Goal: Communication & Community: Ask a question

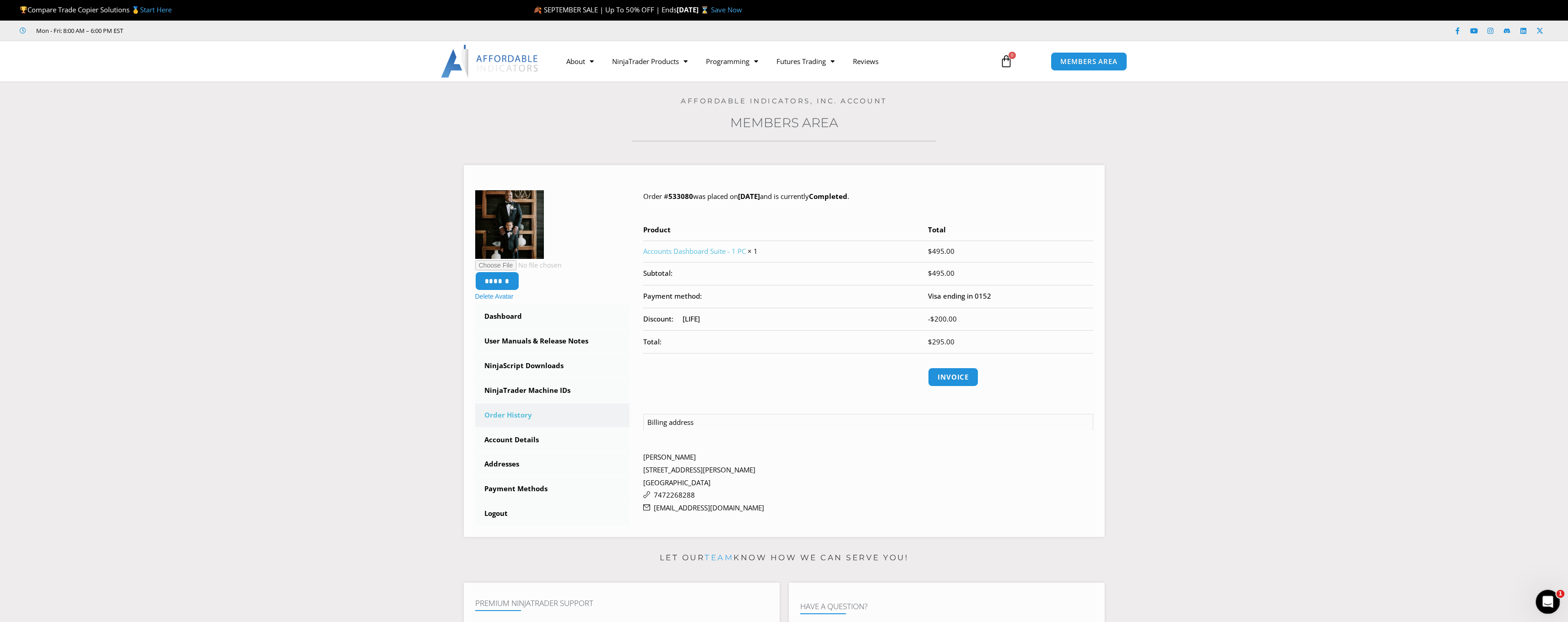
click at [1551, 593] on div "Open Intercom Messenger" at bounding box center [1546, 601] width 30 height 30
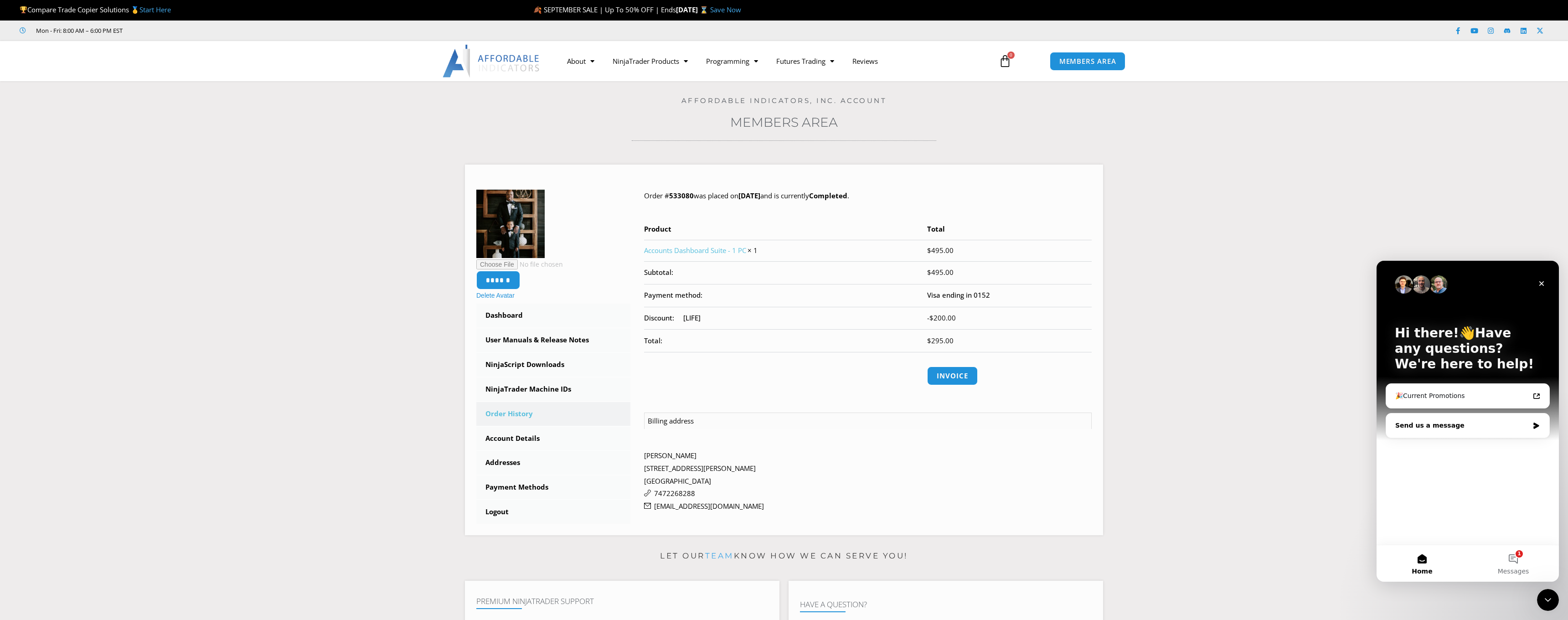
click at [1454, 424] on div "Send us a message" at bounding box center [1461, 426] width 133 height 10
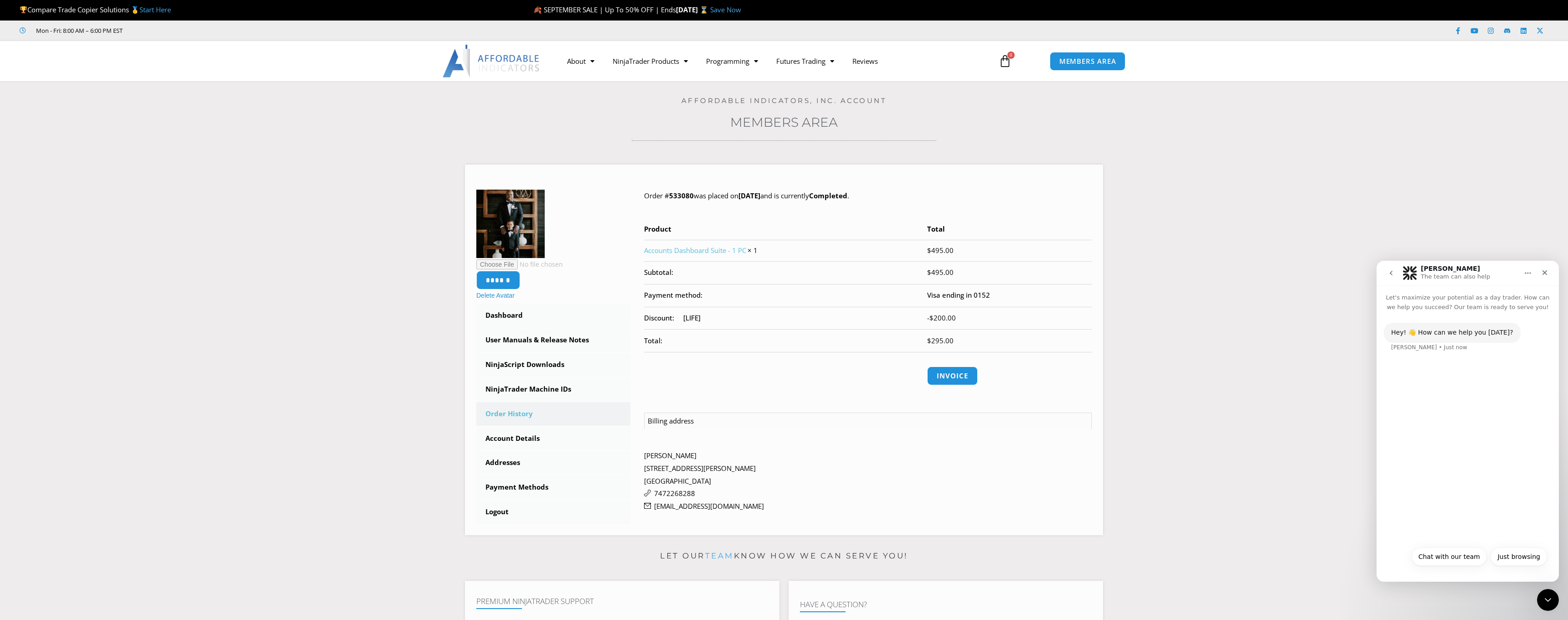
click at [1445, 459] on div "Hey! 👋 How can we help you today? Solomon • Just now" at bounding box center [1468, 426] width 183 height 230
click at [1469, 557] on button "Chat with our team" at bounding box center [1449, 557] width 75 height 18
click at [1436, 532] on button "Technical Support" at bounding box center [1439, 535] width 70 height 18
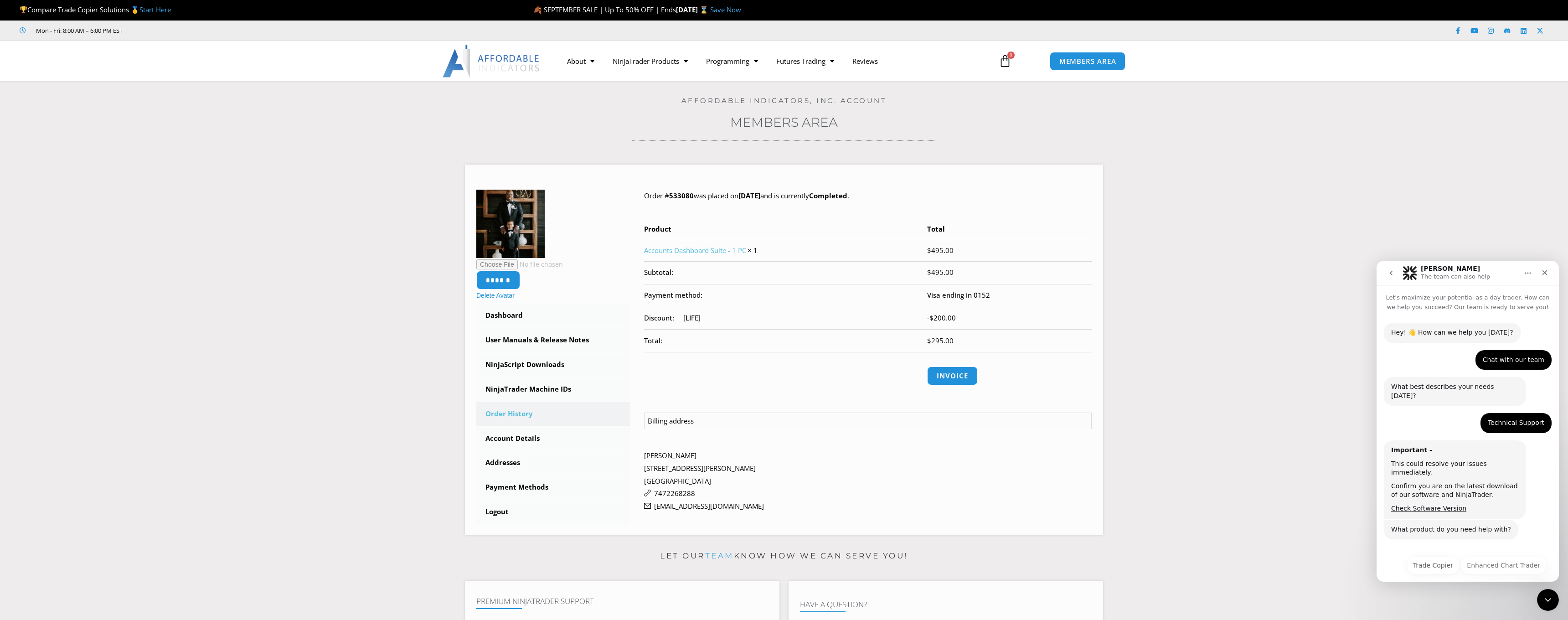
scroll to position [10, 0]
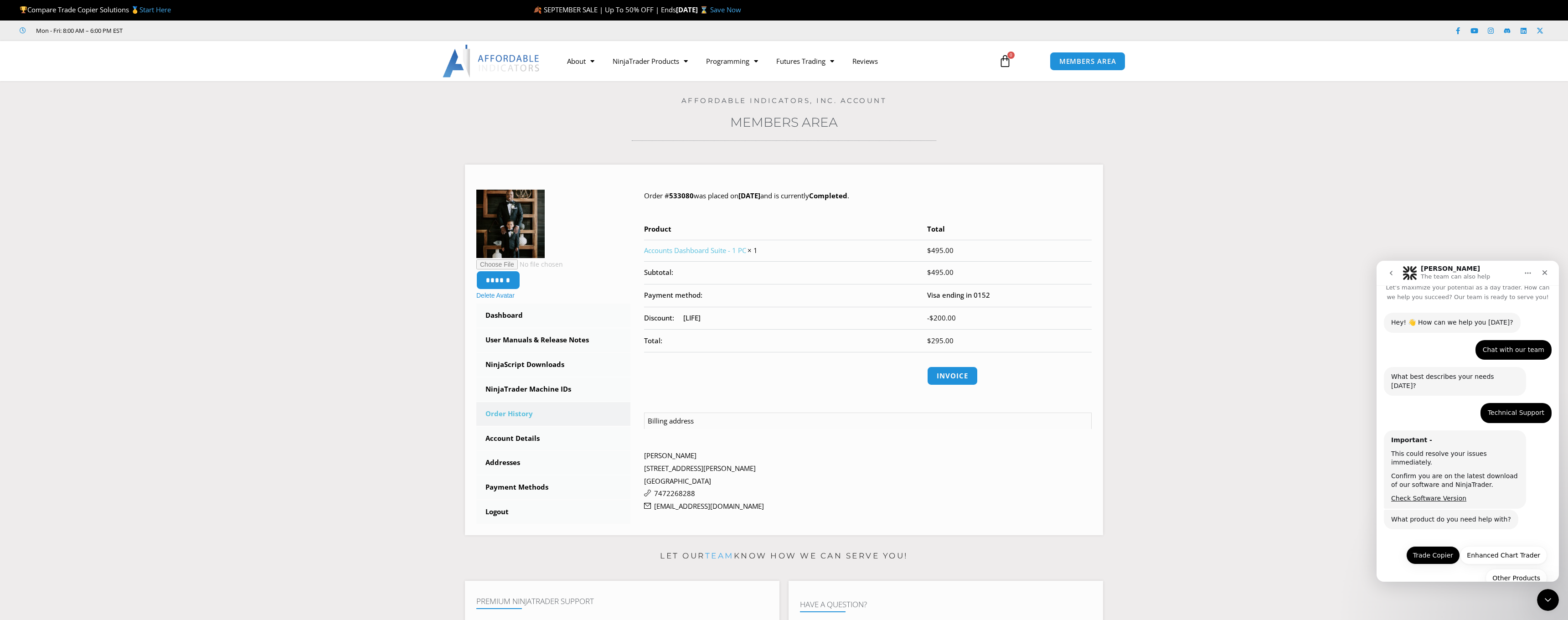
click at [1427, 546] on button "Trade Copier" at bounding box center [1433, 555] width 54 height 18
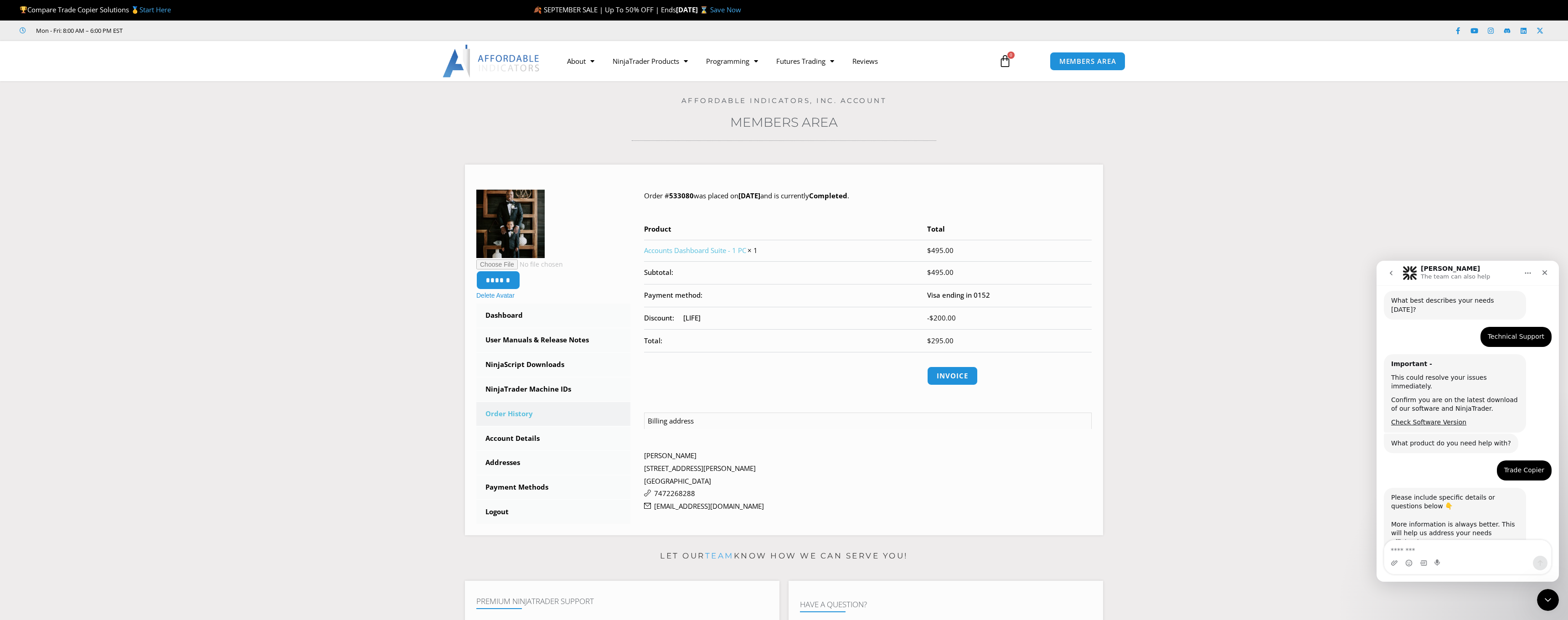
scroll to position [116, 0]
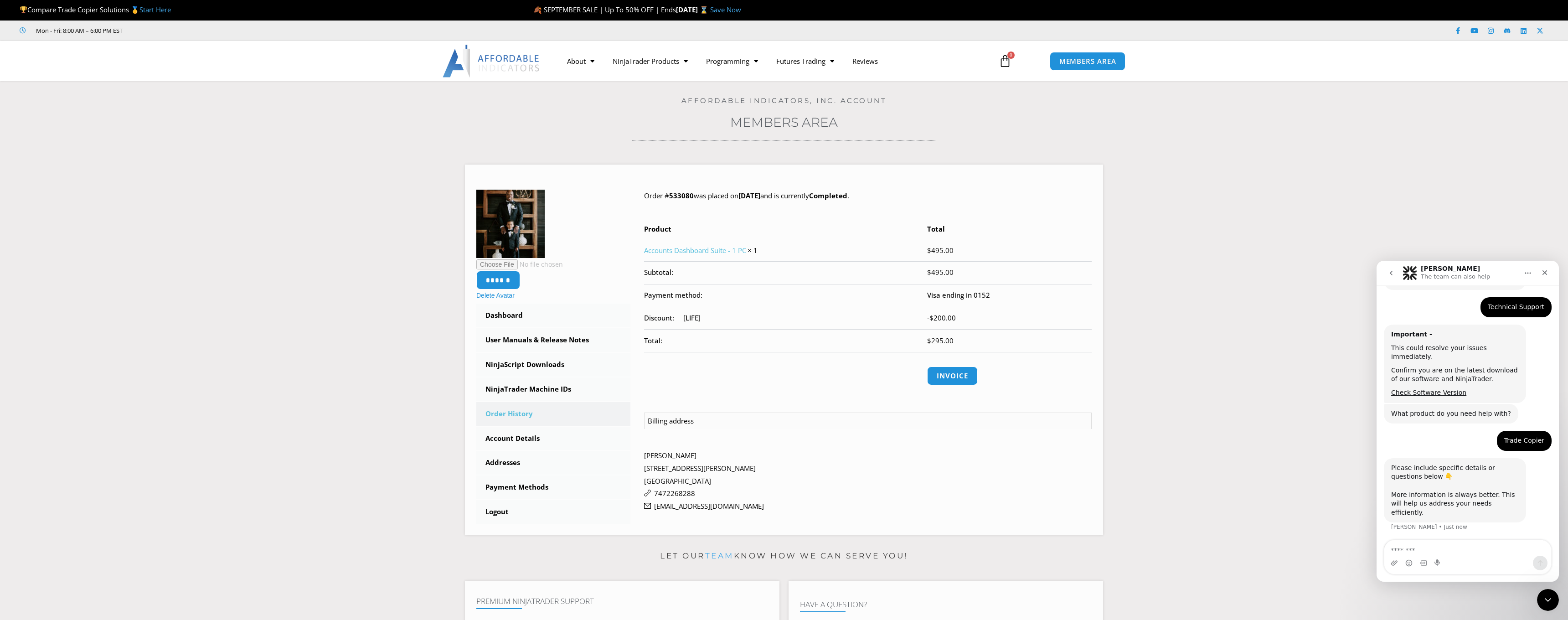
type textarea "*"
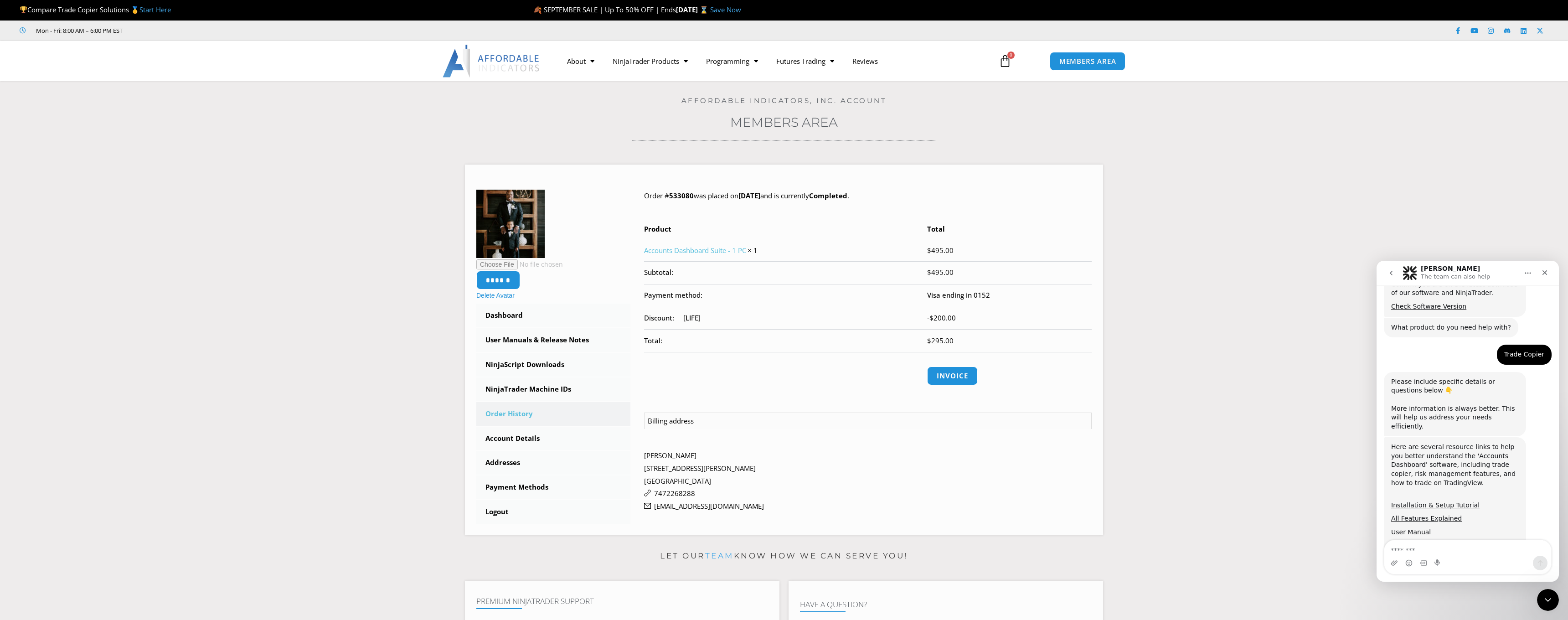
scroll to position [203, 0]
type textarea "*"
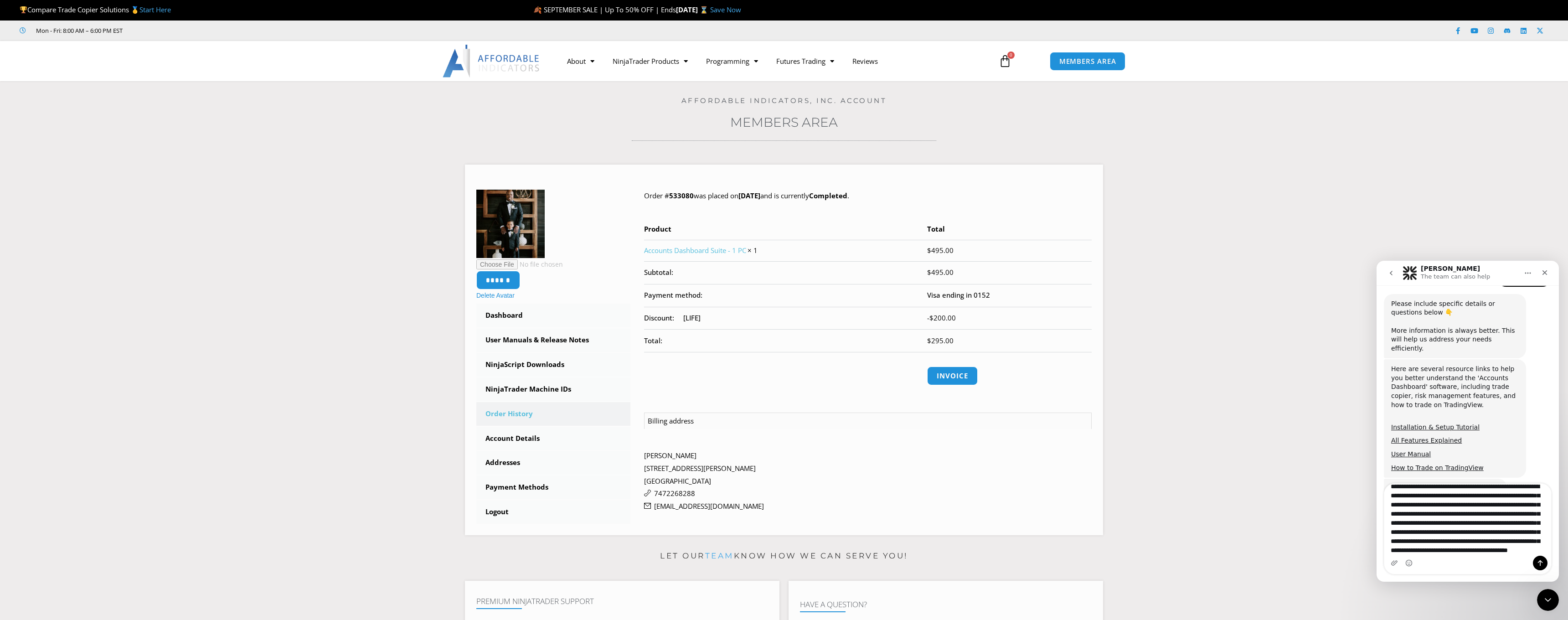
scroll to position [35, 0]
type textarea "**********"
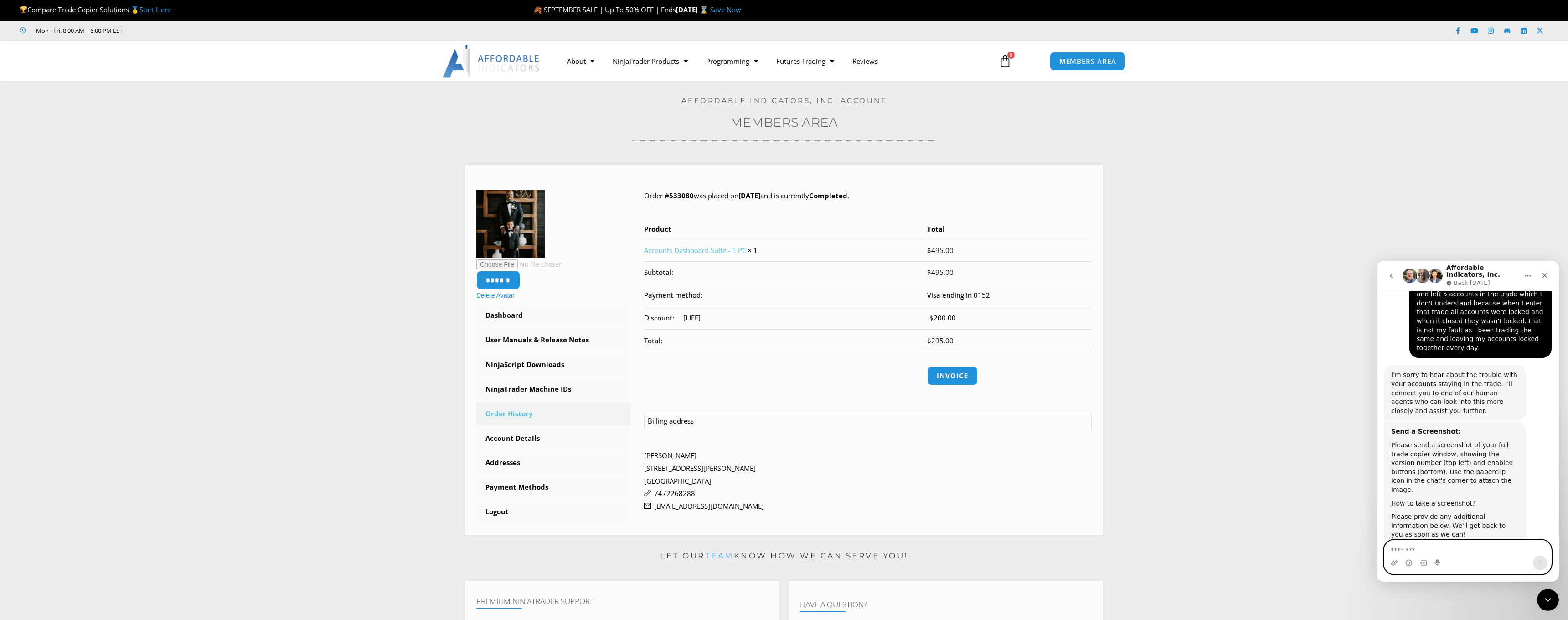
scroll to position [571, 0]
click at [505, 314] on link "Dashboard" at bounding box center [553, 315] width 154 height 24
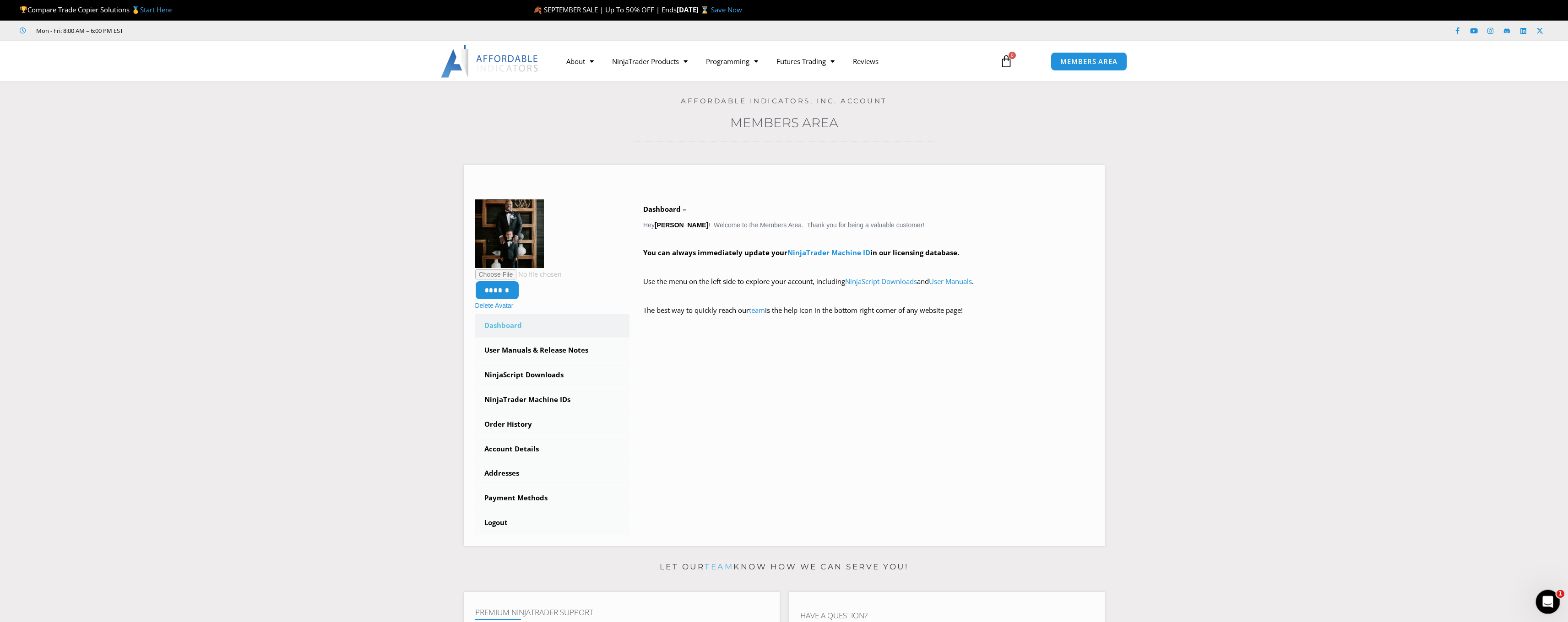
click at [1553, 602] on div "Open Intercom Messenger" at bounding box center [1546, 601] width 30 height 30
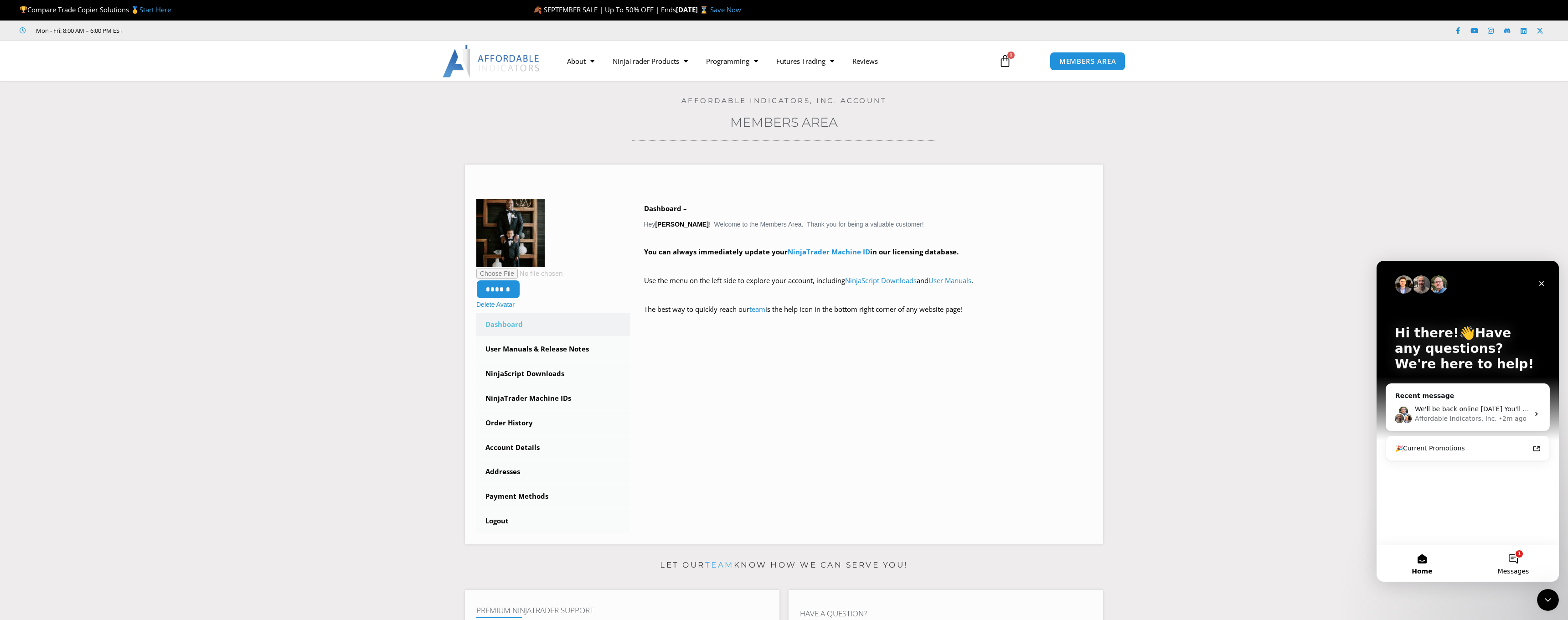
click at [1517, 558] on button "1 Messages" at bounding box center [1513, 564] width 91 height 37
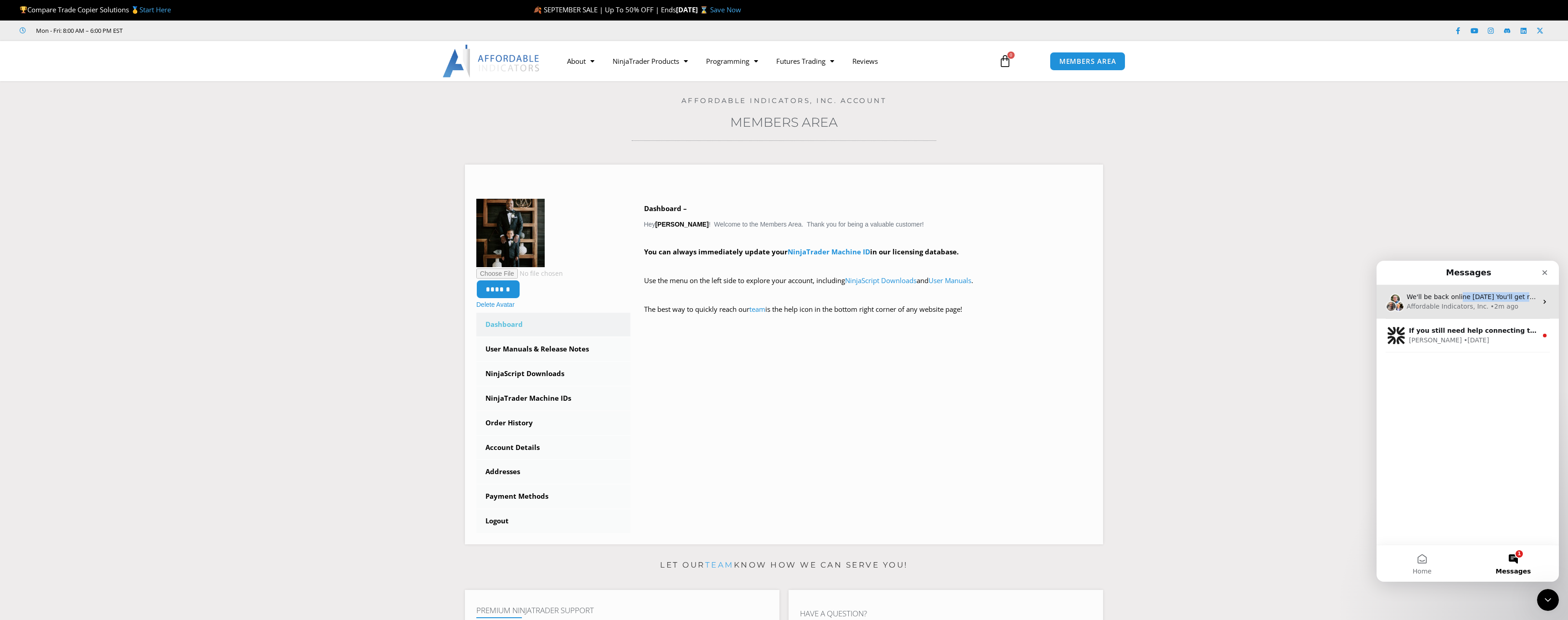
click at [1460, 301] on div "We'll be back online tomorrow You'll get replies here and to bbg224@icloud.com." at bounding box center [1472, 297] width 131 height 10
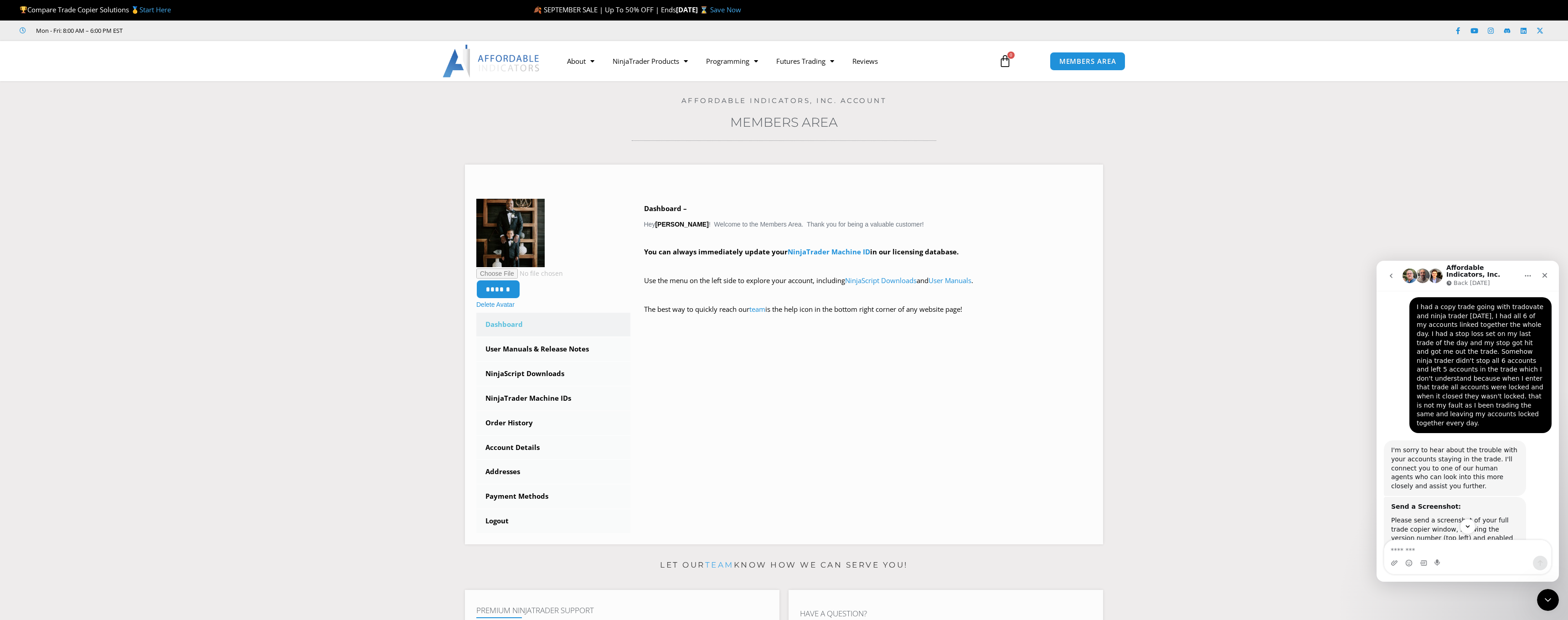
scroll to position [571, 0]
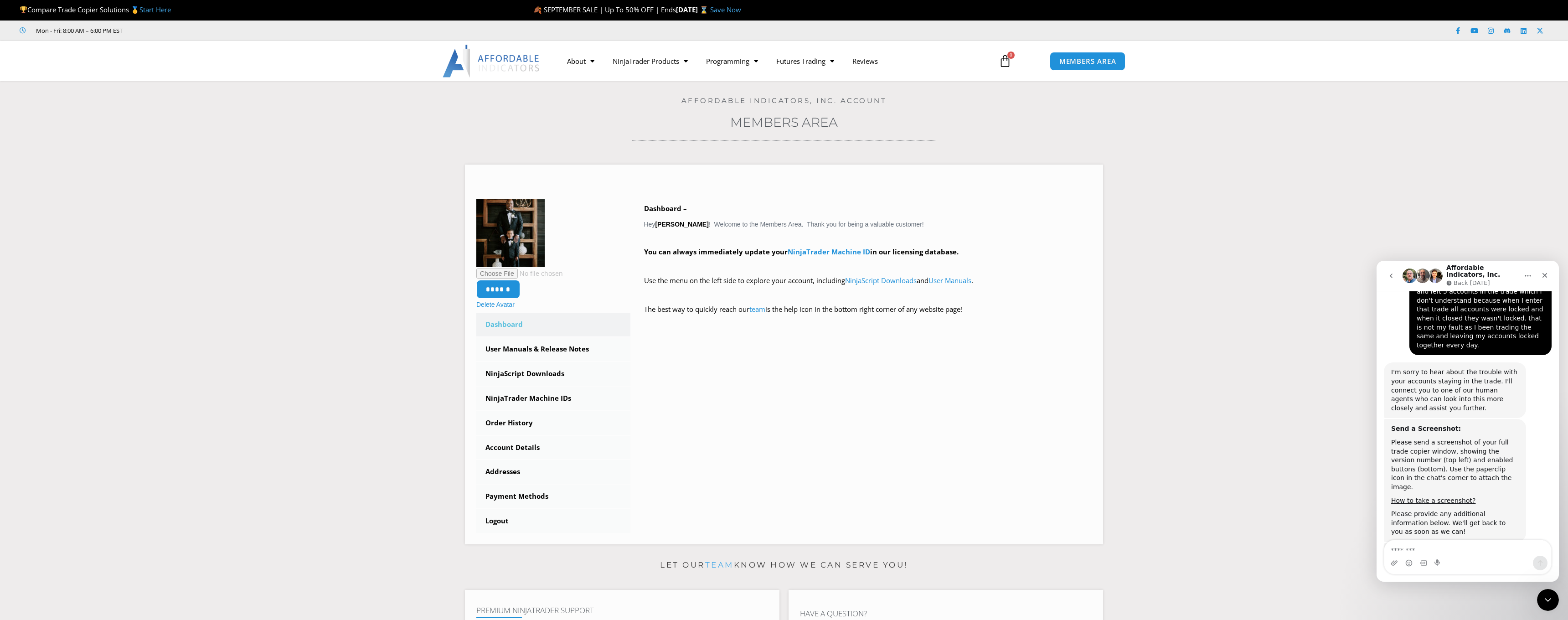
click at [1451, 549] on textarea "Message…" at bounding box center [1468, 548] width 167 height 15
type textarea "**********"
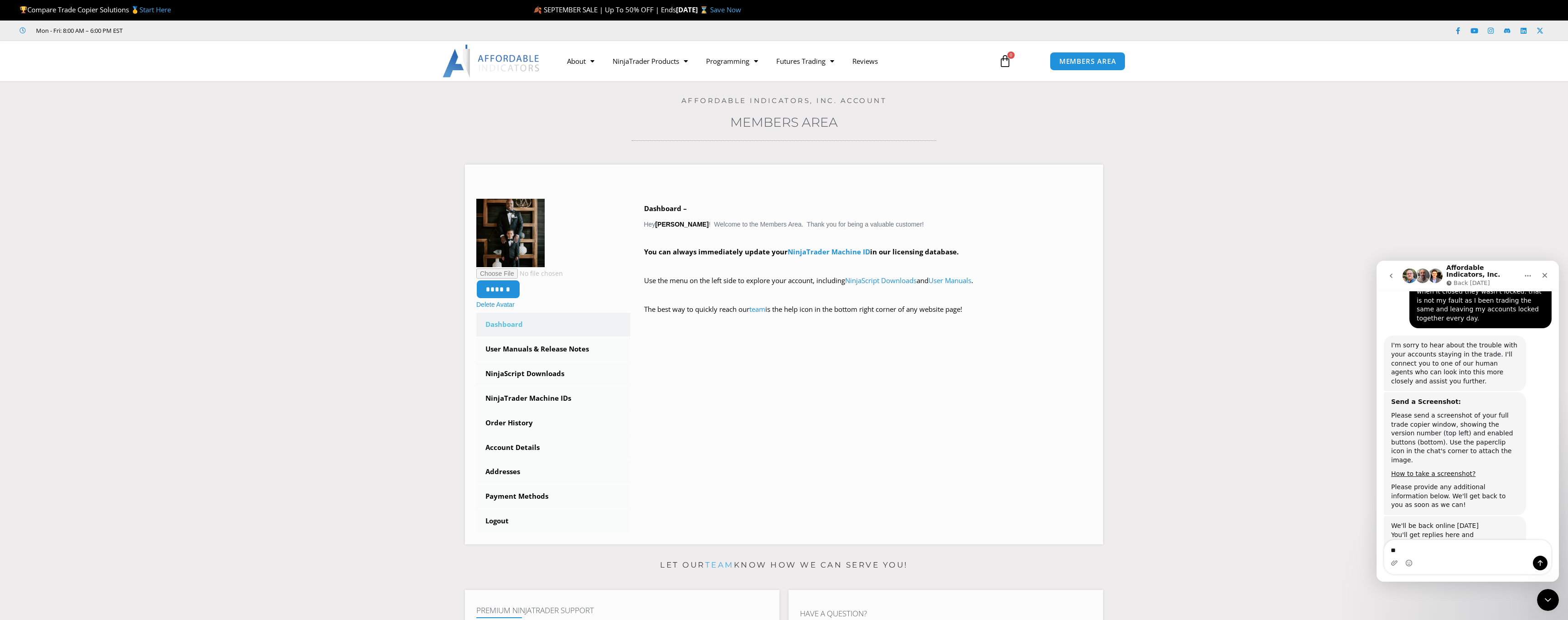
type textarea "*"
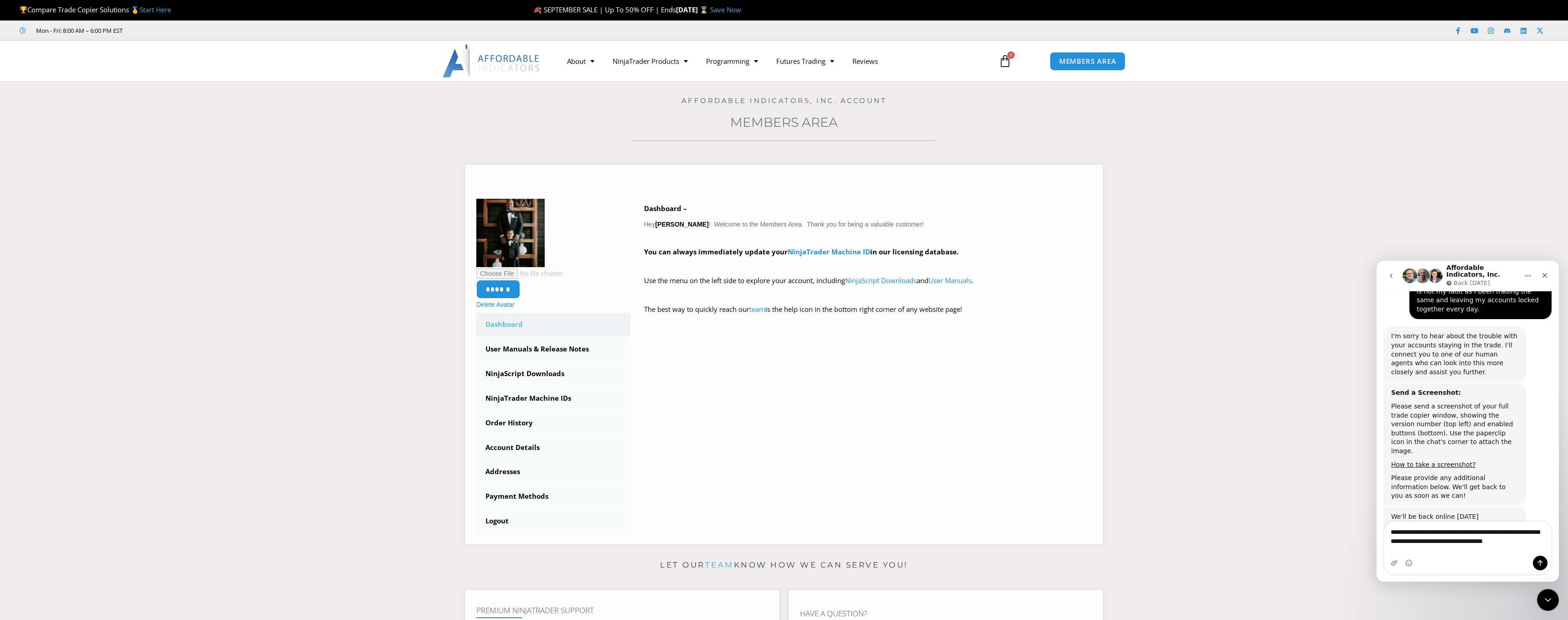
scroll to position [616, 0]
type textarea "**********"
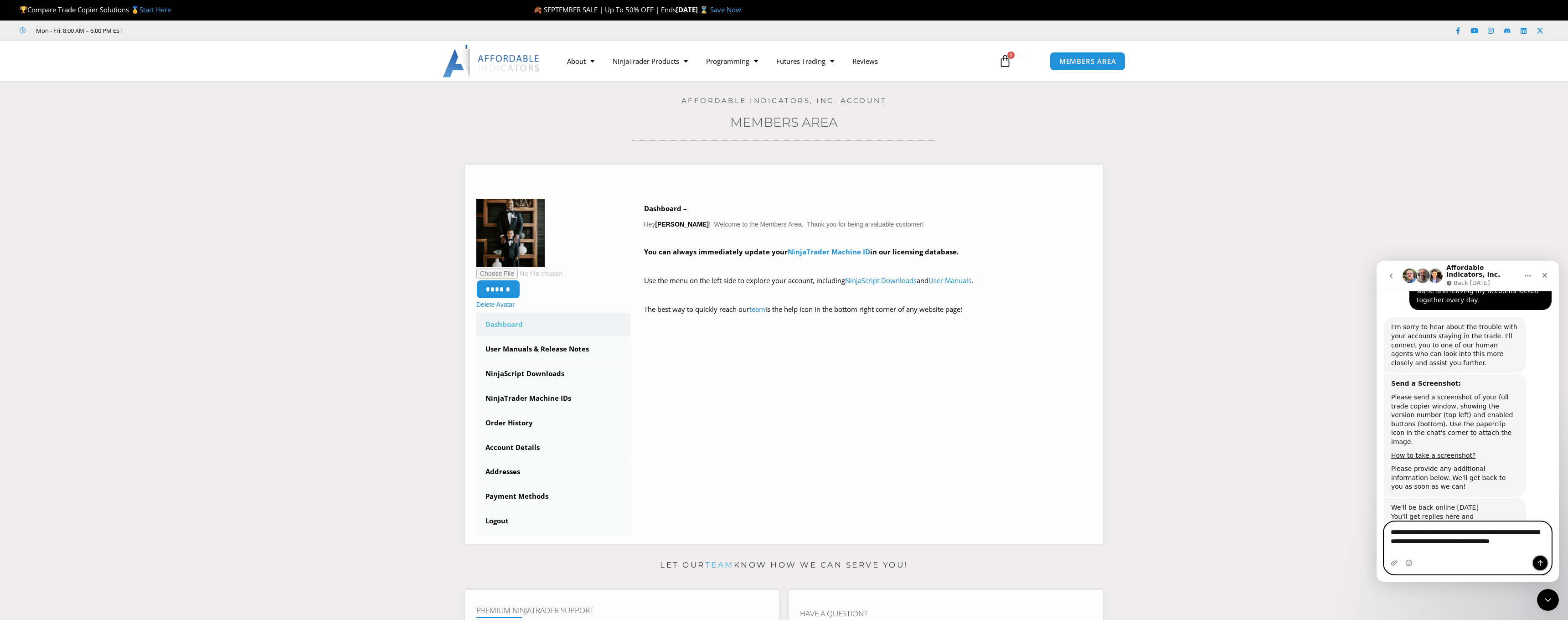
click at [1540, 562] on icon "Send a message…" at bounding box center [1540, 563] width 7 height 7
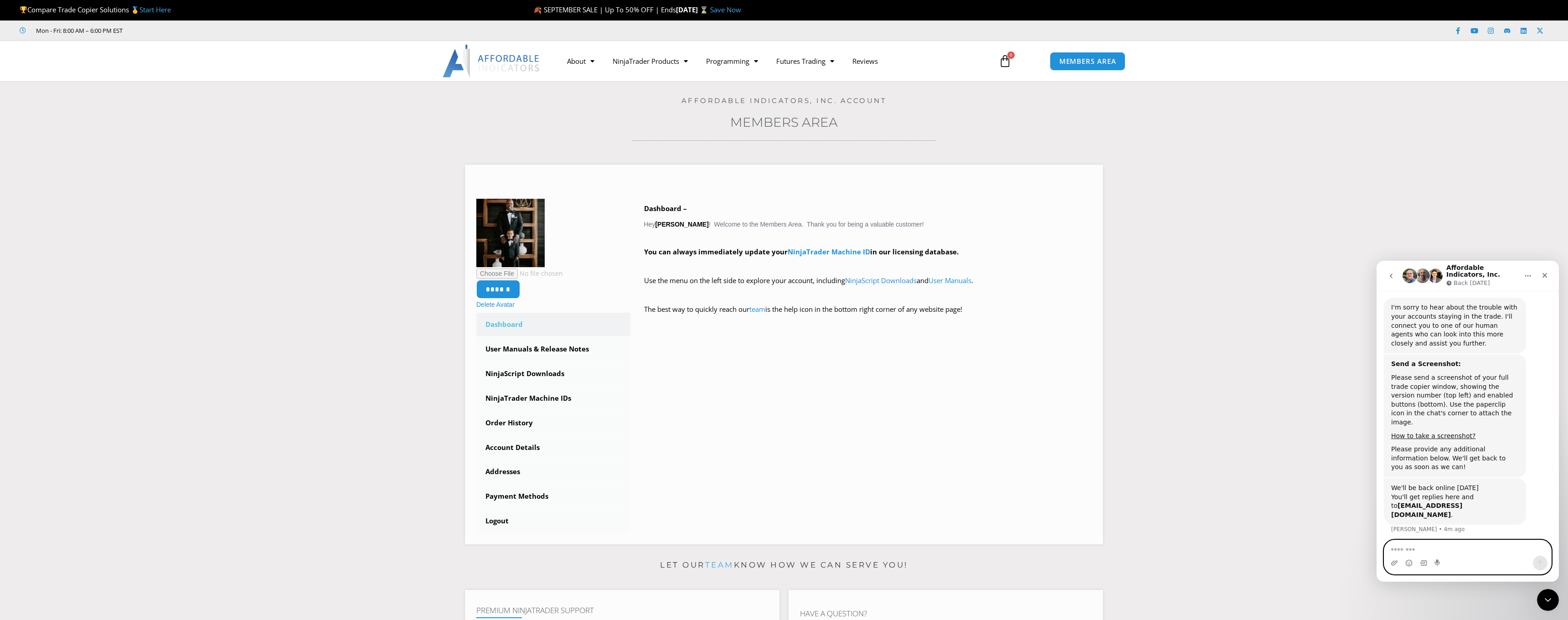
click at [1413, 548] on textarea "Message…" at bounding box center [1468, 548] width 167 height 15
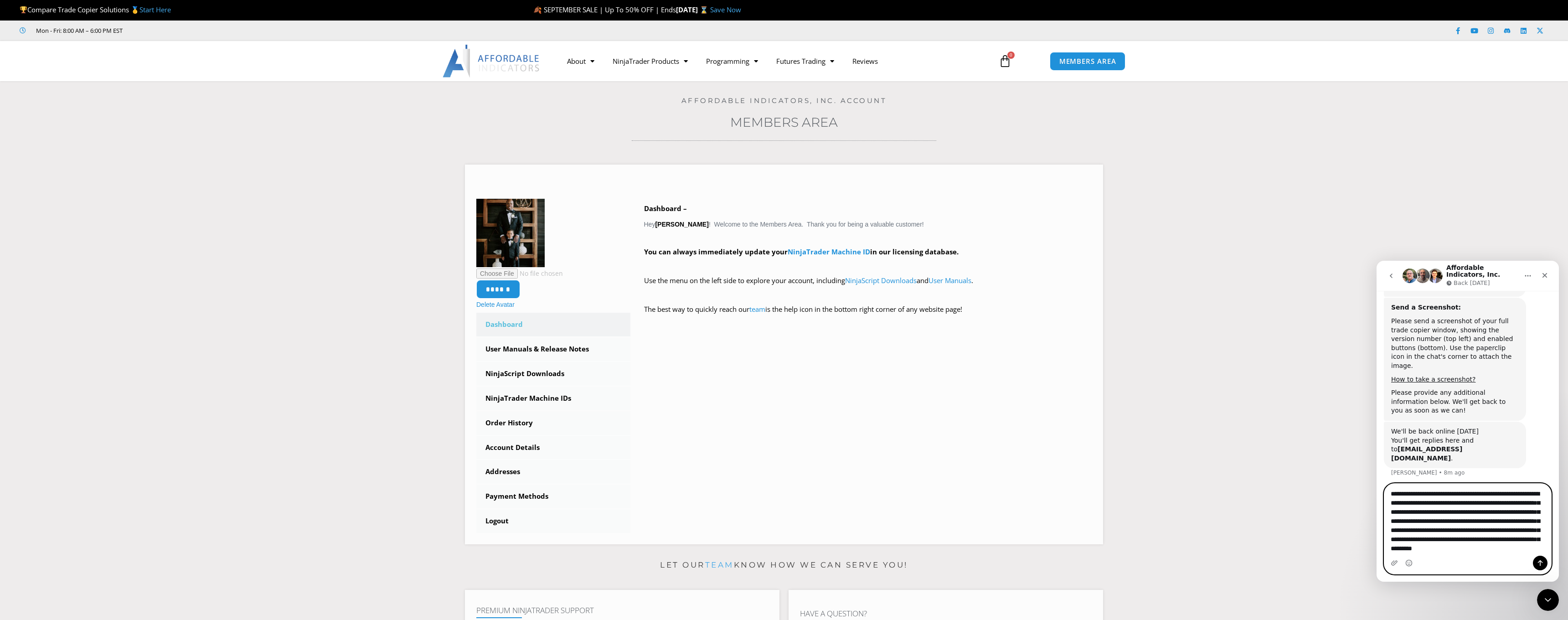
scroll to position [16, 0]
type textarea "**********"
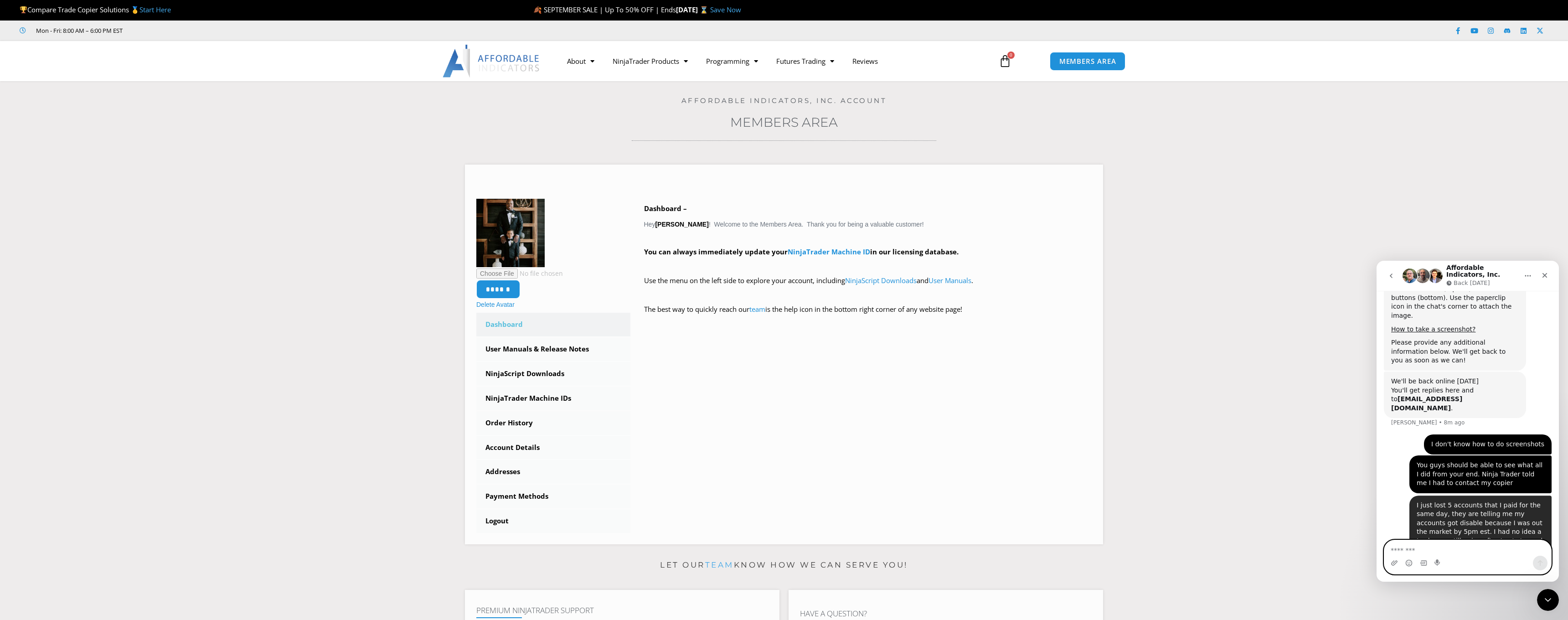
scroll to position [743, 0]
type textarea "*"
type textarea "**********"
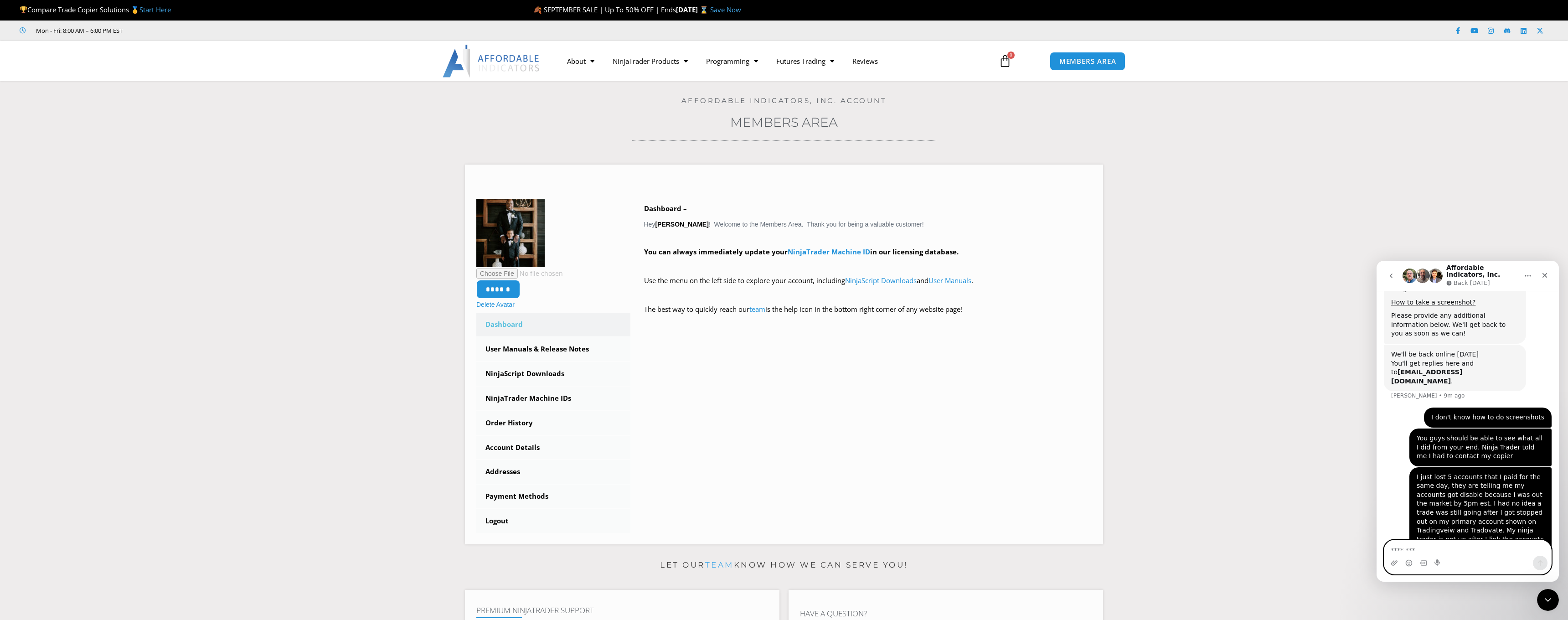
scroll to position [772, 0]
